Goal: Information Seeking & Learning: Learn about a topic

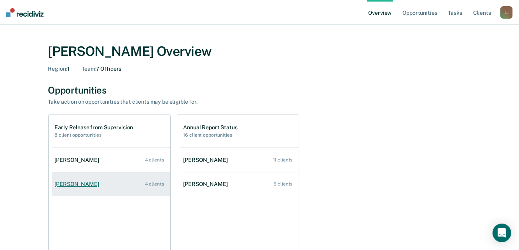
click at [73, 176] on link "[PERSON_NAME] 4 clients" at bounding box center [111, 184] width 119 height 22
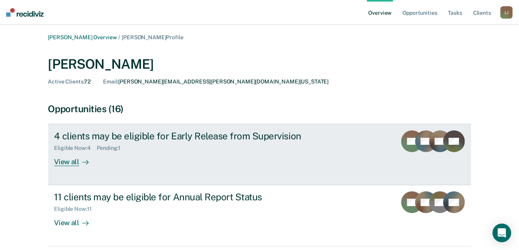
click at [78, 159] on div "View all" at bounding box center [76, 159] width 44 height 15
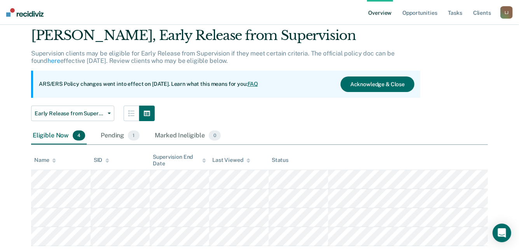
scroll to position [46, 0]
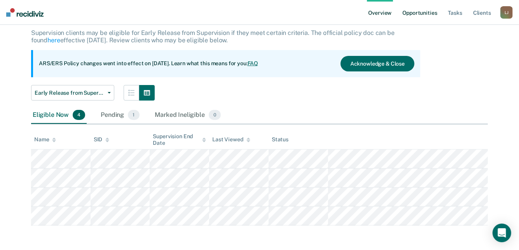
click at [431, 12] on link "Opportunities" at bounding box center [420, 12] width 38 height 25
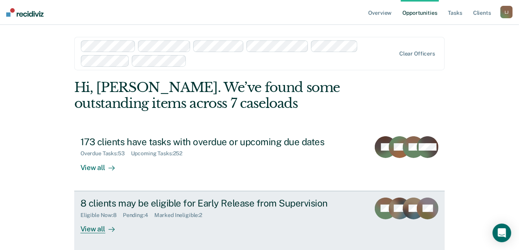
scroll to position [39, 0]
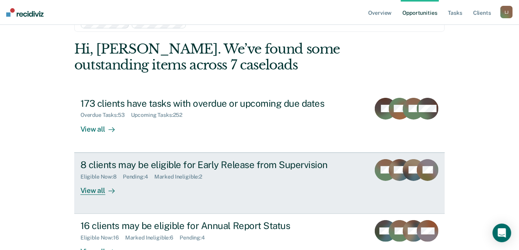
click at [87, 187] on link "8 clients may be eligible for Early Release from Supervision Eligible Now : 8 P…" at bounding box center [259, 183] width 370 height 61
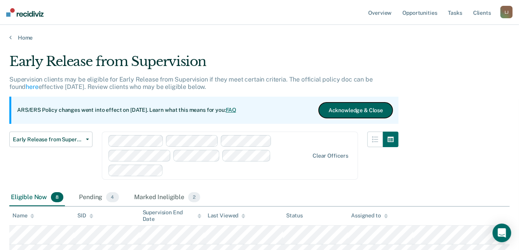
click at [358, 111] on button "Acknowledge & Close" at bounding box center [356, 111] width 74 height 16
